Goal: Task Accomplishment & Management: Manage account settings

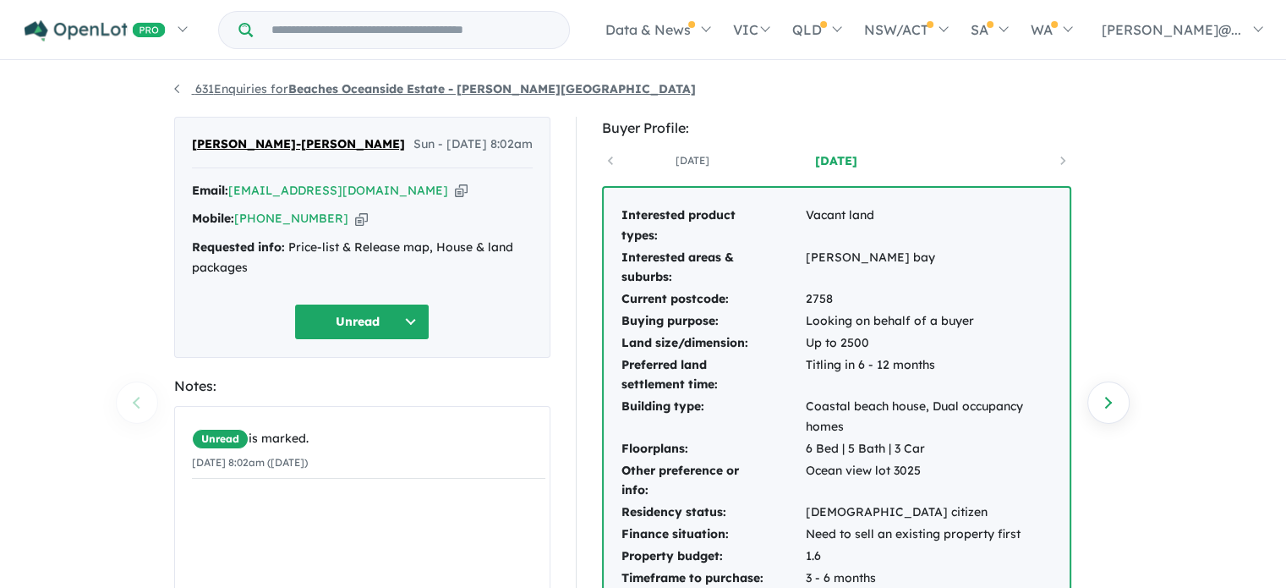
click at [340, 91] on strong "Beaches Oceanside Estate - [PERSON_NAME][GEOGRAPHIC_DATA]" at bounding box center [492, 88] width 408 height 15
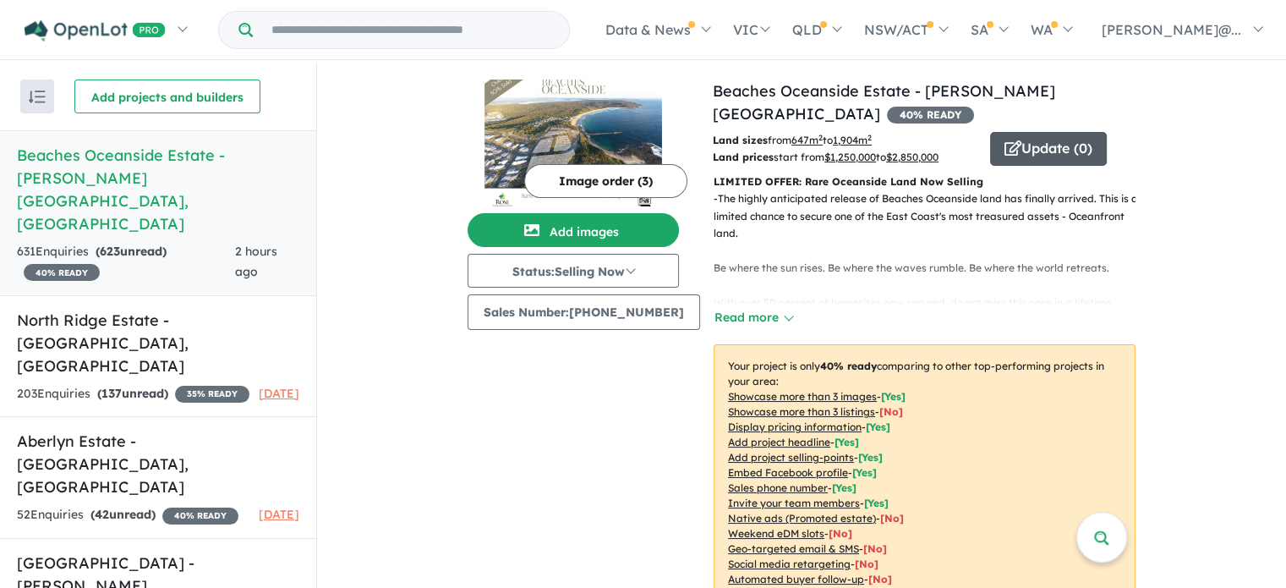
click at [1045, 150] on button "Update ( 0 )" at bounding box center [1048, 149] width 117 height 34
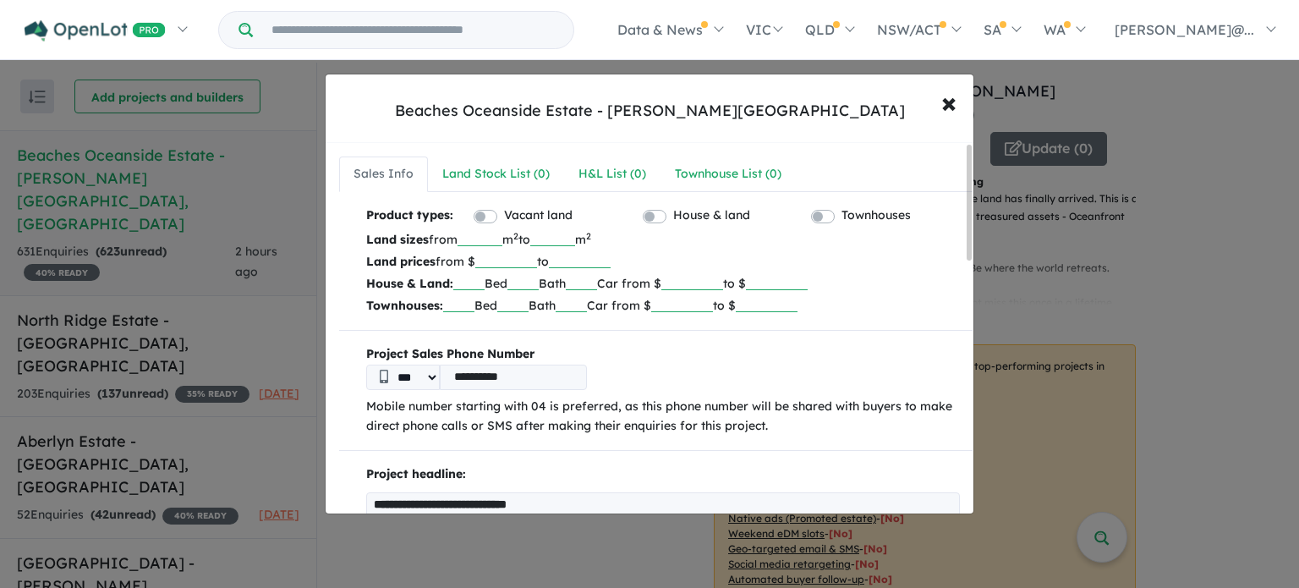
click at [475, 280] on input "text" at bounding box center [468, 281] width 31 height 17
type input "*"
click at [530, 277] on input "text" at bounding box center [522, 281] width 31 height 17
type input "*"
click at [597, 287] on input "text" at bounding box center [581, 281] width 31 height 17
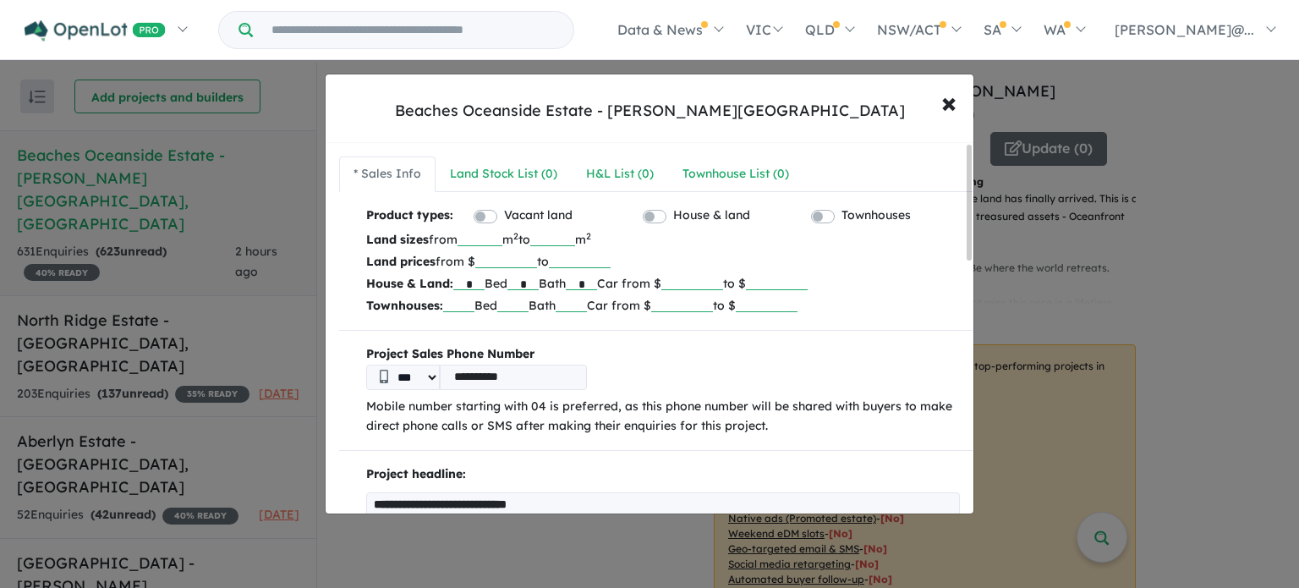
type input "*"
click at [703, 285] on input "number" at bounding box center [692, 281] width 62 height 17
click at [705, 283] on input "*******" at bounding box center [692, 281] width 62 height 17
type input "*******"
click at [803, 286] on input "number" at bounding box center [777, 281] width 62 height 17
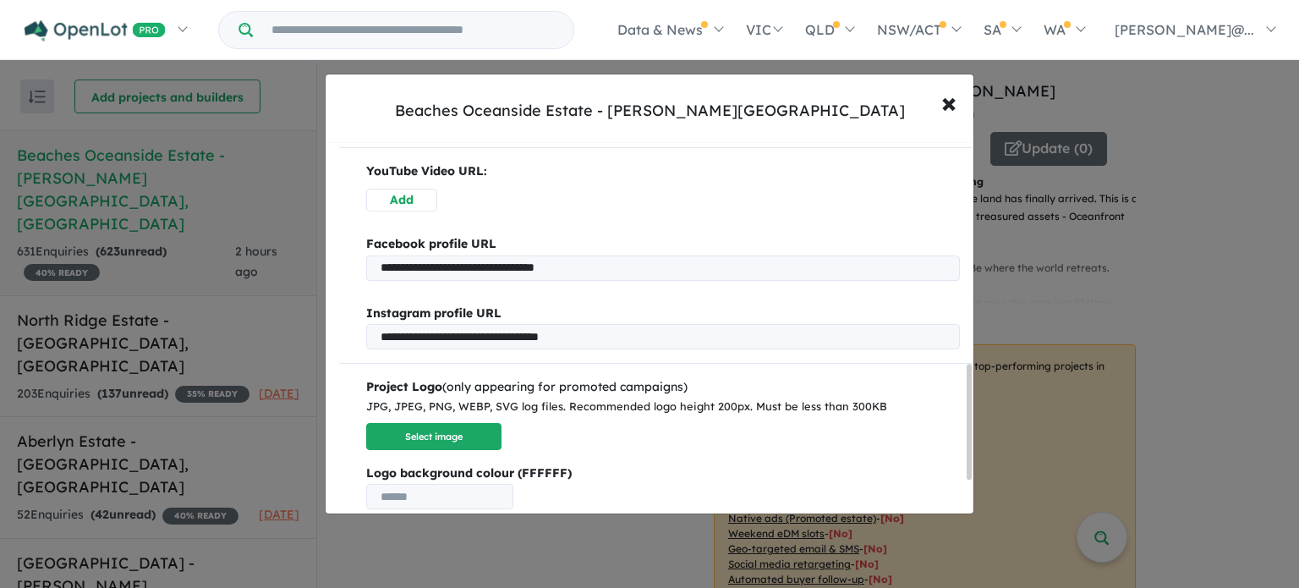
scroll to position [761, 0]
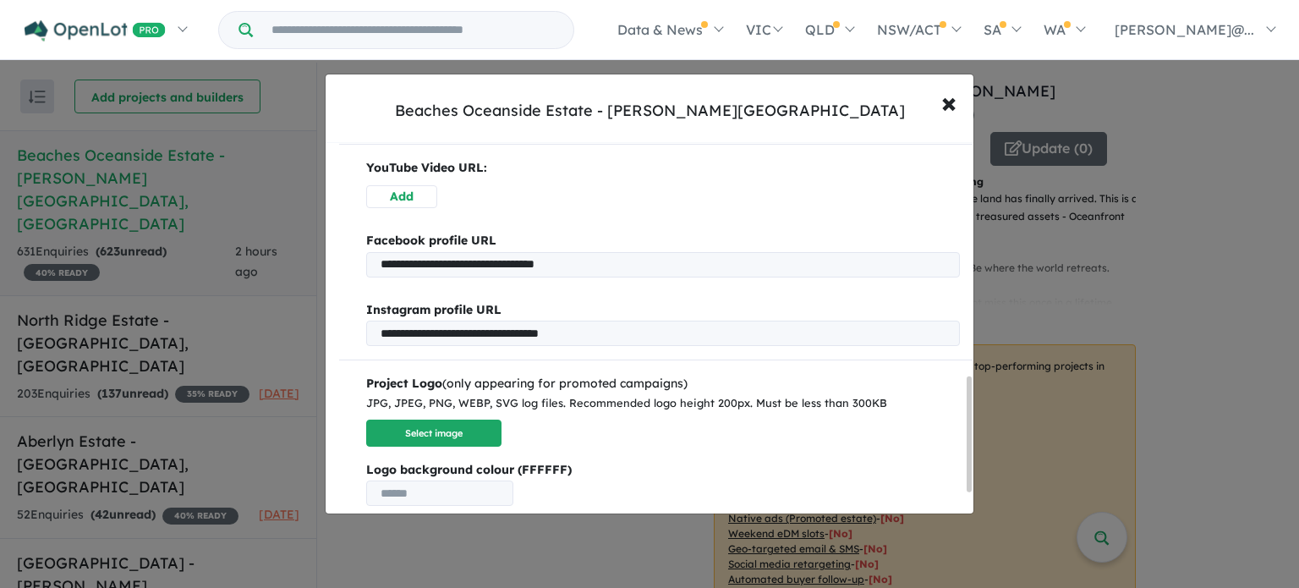
click at [447, 263] on input "**********" at bounding box center [663, 264] width 594 height 25
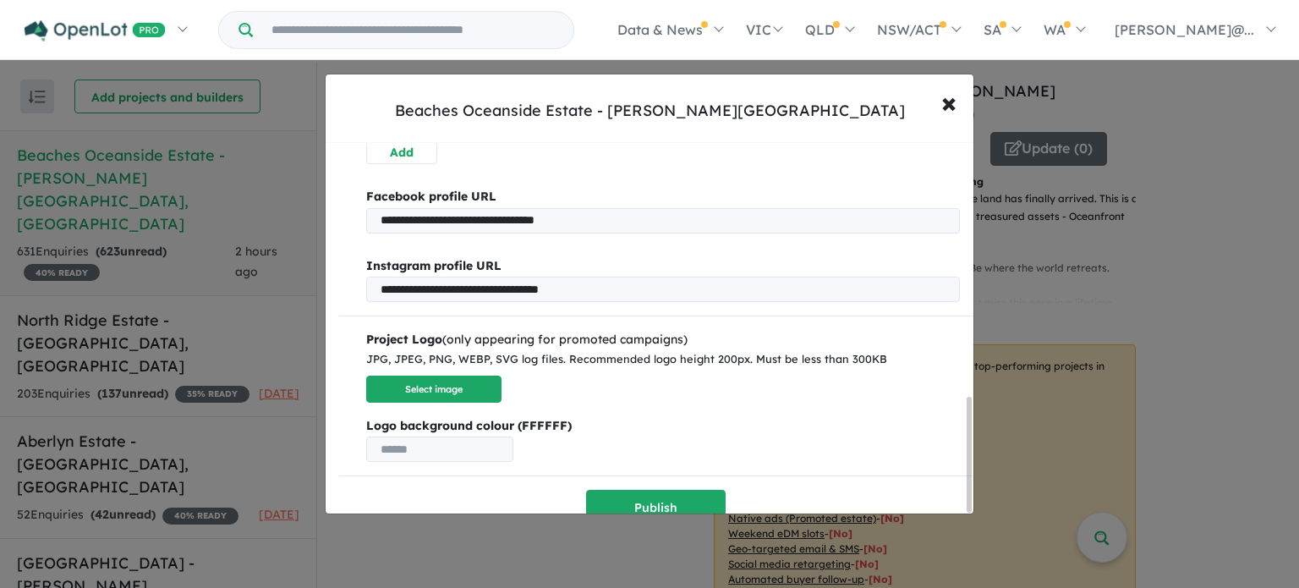
scroll to position [829, 0]
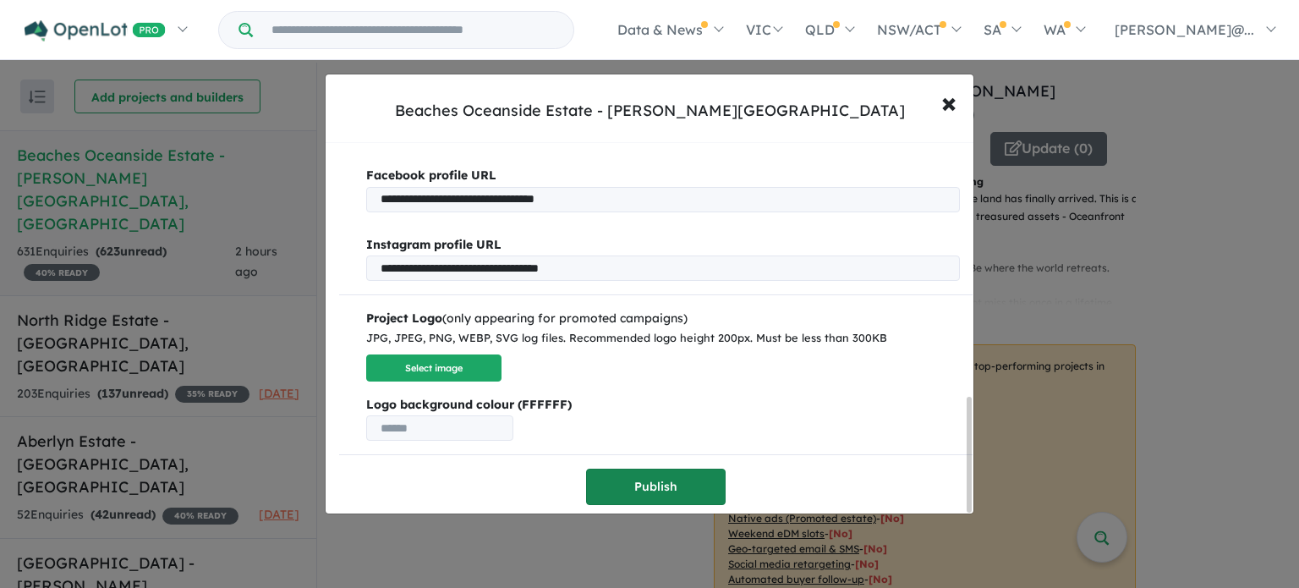
click at [644, 478] on button "Publish" at bounding box center [656, 487] width 140 height 36
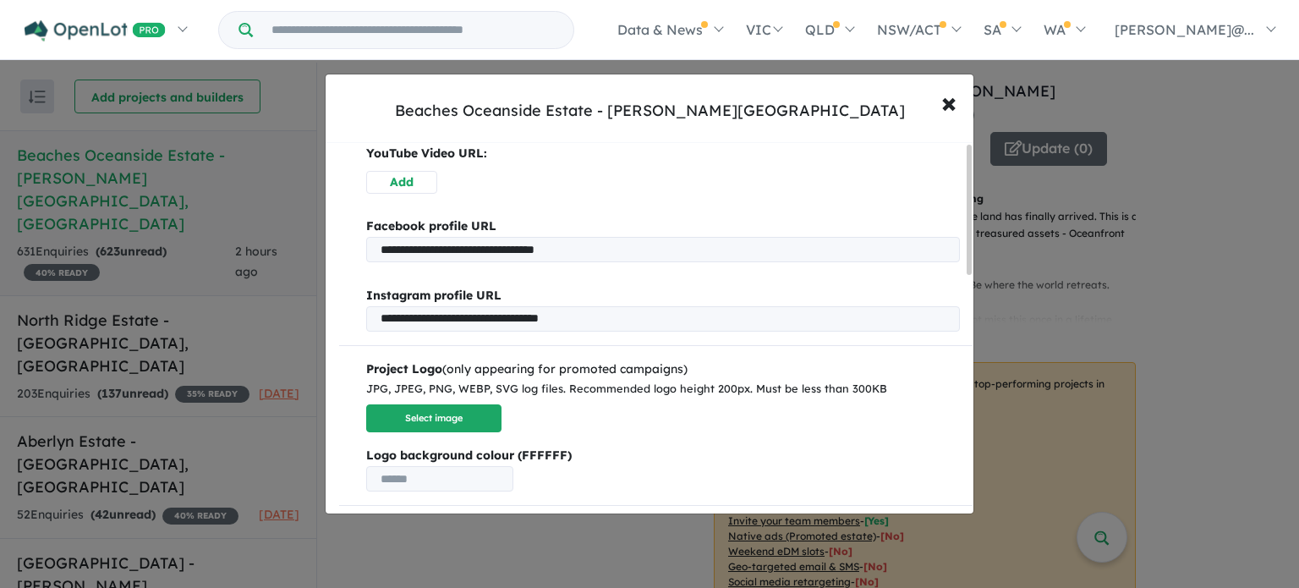
scroll to position [0, 0]
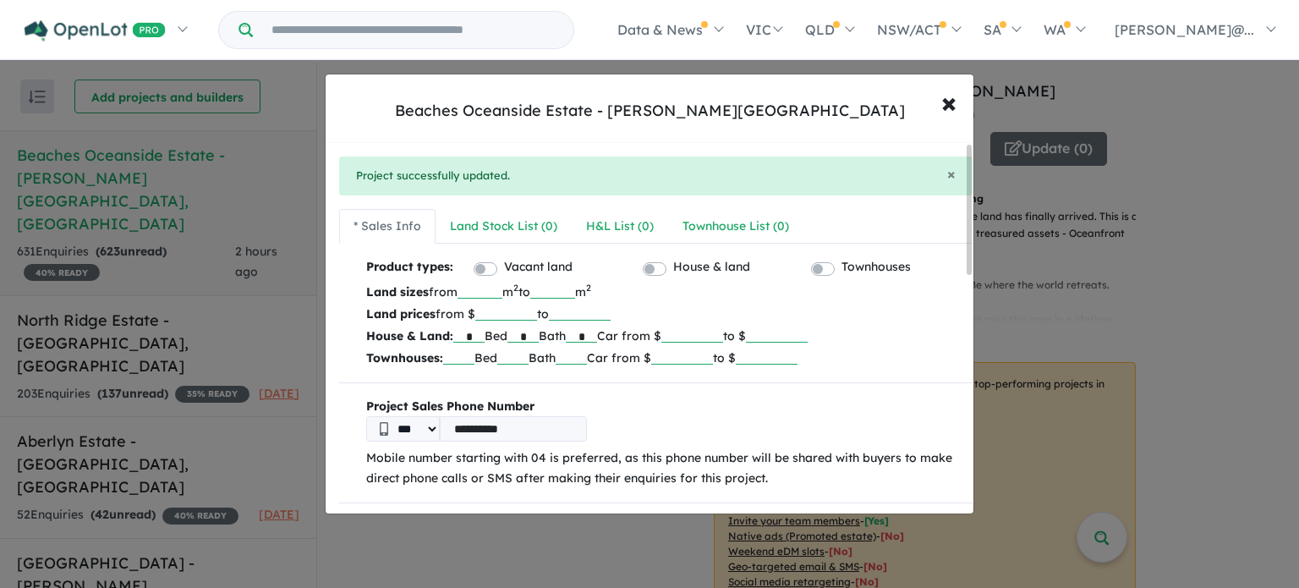
click at [803, 337] on input "number" at bounding box center [777, 334] width 62 height 17
click at [784, 326] on input "number" at bounding box center [777, 334] width 62 height 17
click at [498, 225] on div "Land Stock List ( 0 )" at bounding box center [495, 227] width 107 height 20
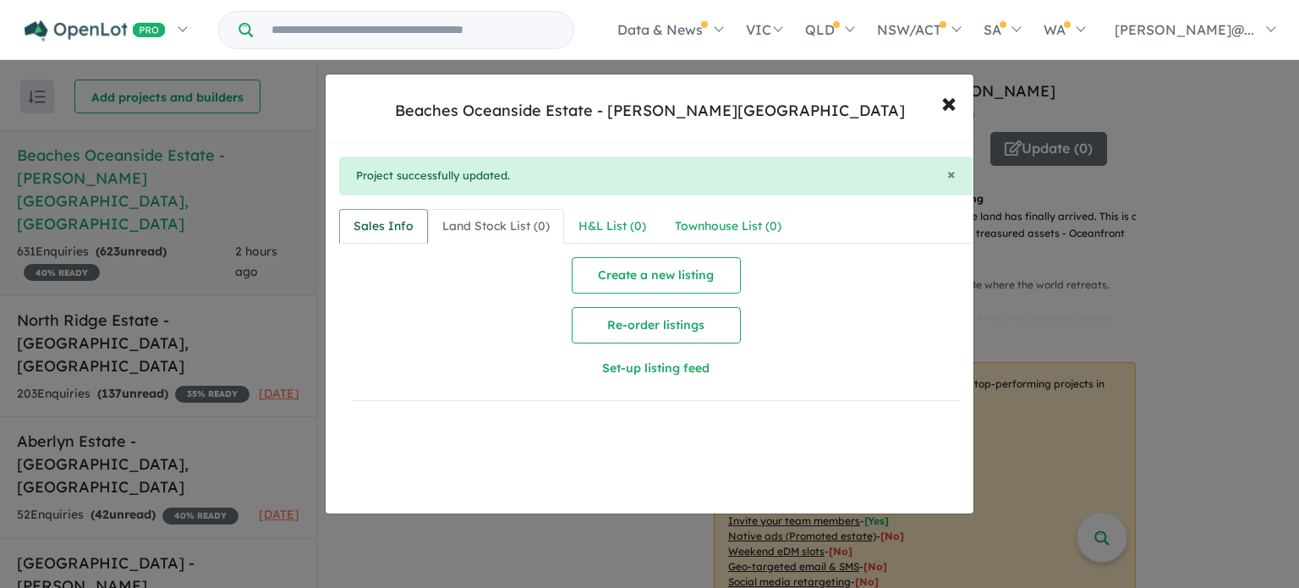
click at [399, 224] on div "Sales Info" at bounding box center [384, 227] width 60 height 20
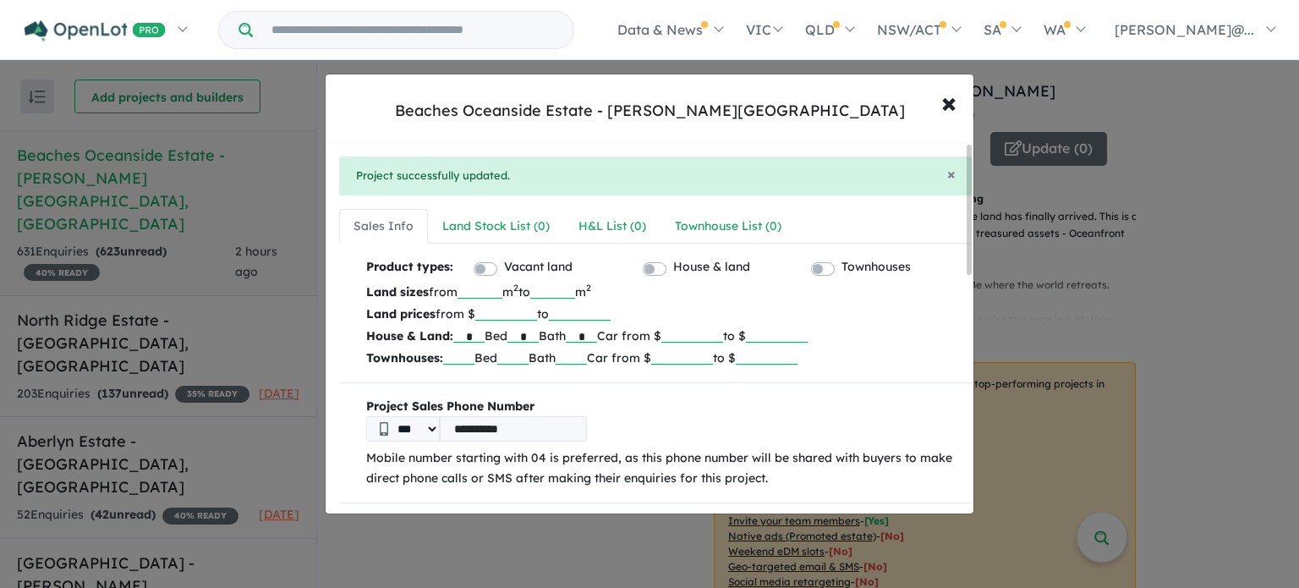
click at [787, 331] on input "number" at bounding box center [777, 334] width 62 height 17
